Goal: Find specific page/section: Find specific page/section

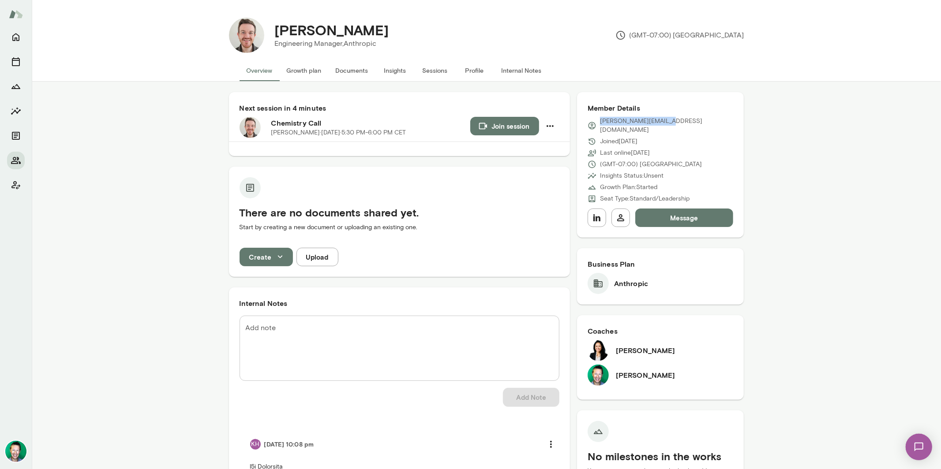
drag, startPoint x: 680, startPoint y: 121, endPoint x: 596, endPoint y: 121, distance: 83.3
click at [596, 121] on div "[PERSON_NAME][EMAIL_ADDRESS][DOMAIN_NAME]" at bounding box center [660, 126] width 146 height 18
copy p "[PERSON_NAME][EMAIL_ADDRESS][DOMAIN_NAME]"
click at [17, 35] on icon "Home" at bounding box center [16, 37] width 11 height 11
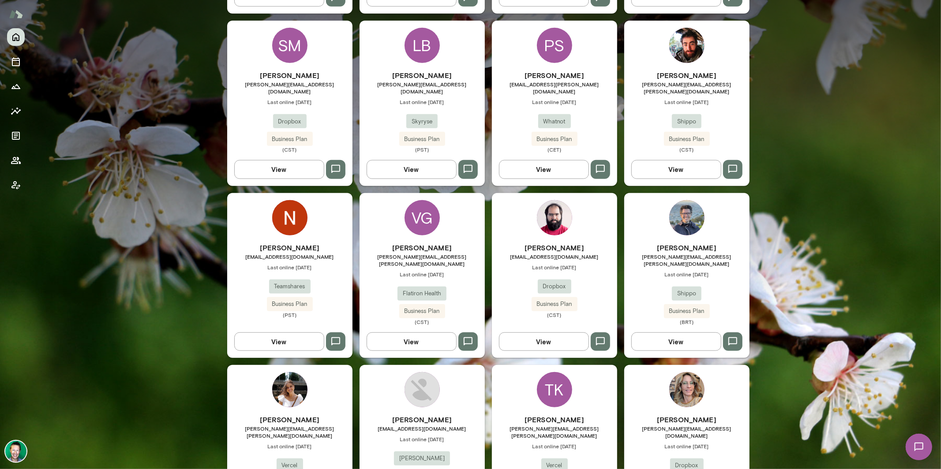
scroll to position [538, 0]
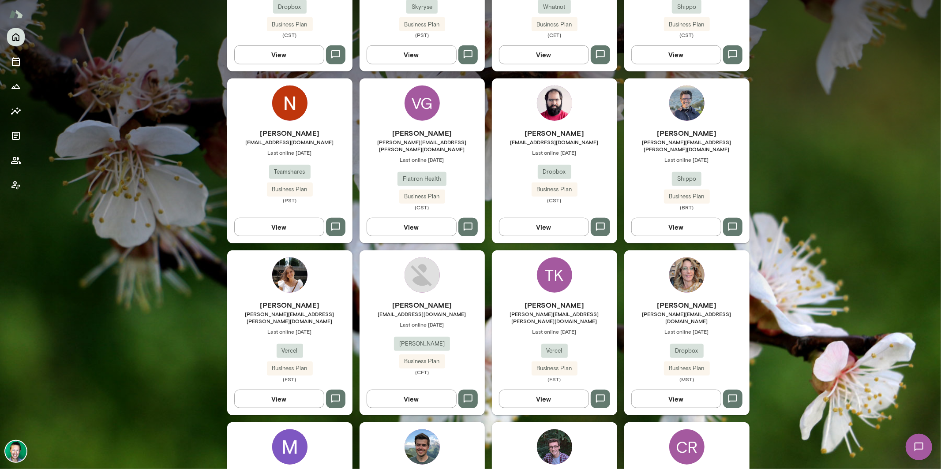
click at [299, 218] on button "View" at bounding box center [279, 227] width 90 height 19
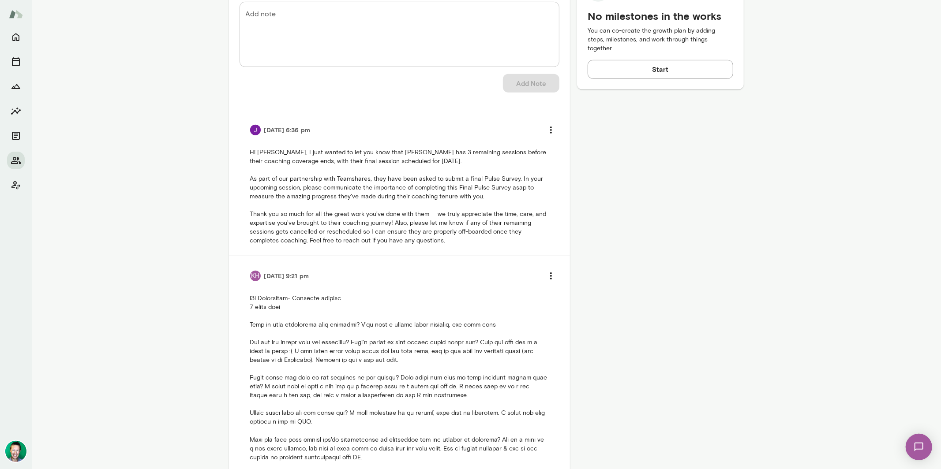
scroll to position [68, 0]
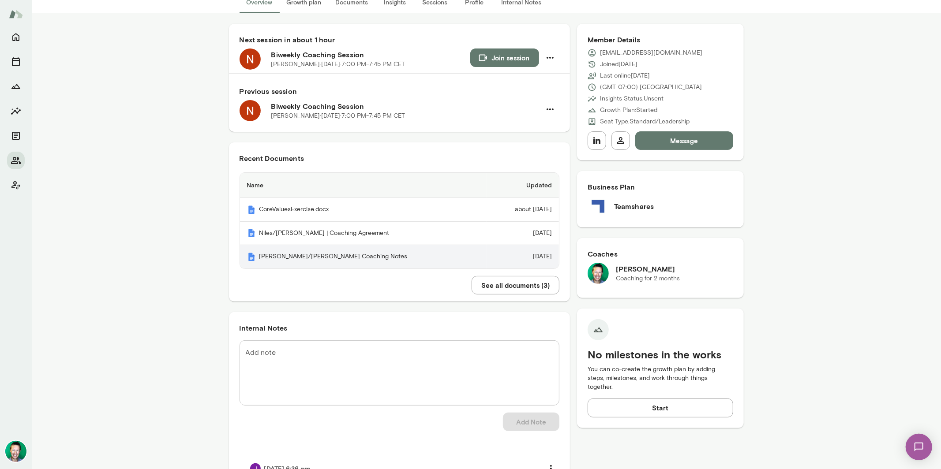
click at [324, 259] on th "Niles/Brian Coaching Notes" at bounding box center [363, 256] width 247 height 23
